Goal: Task Accomplishment & Management: Use online tool/utility

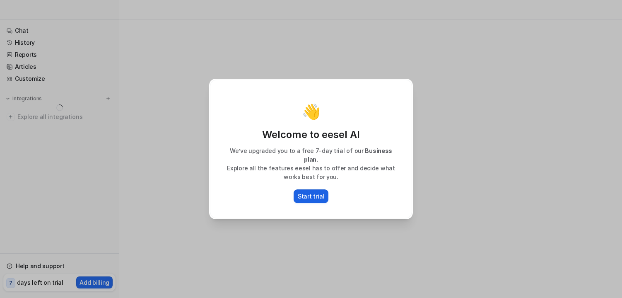
click at [305, 192] on p "Start trial" at bounding box center [311, 196] width 26 height 9
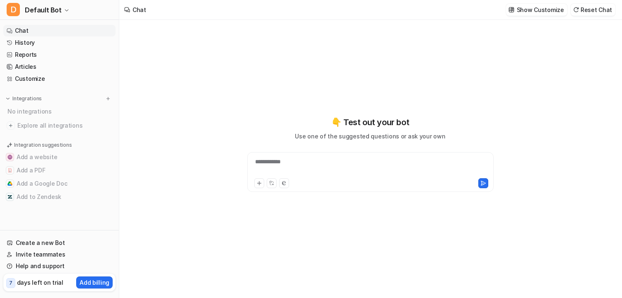
type textarea "**********"
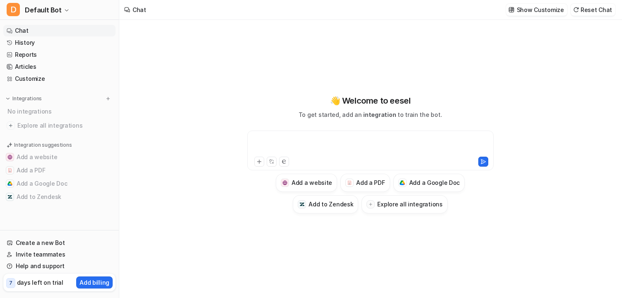
click at [304, 142] on div at bounding box center [370, 145] width 242 height 19
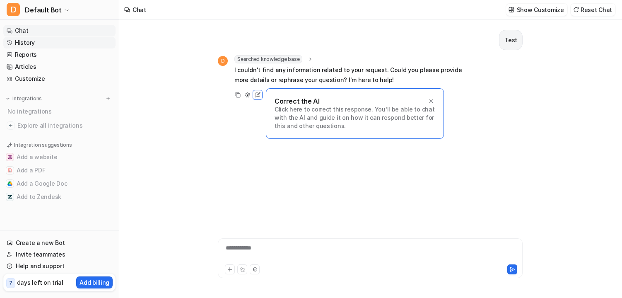
click at [31, 44] on link "History" at bounding box center [59, 43] width 112 height 12
